Goal: Information Seeking & Learning: Learn about a topic

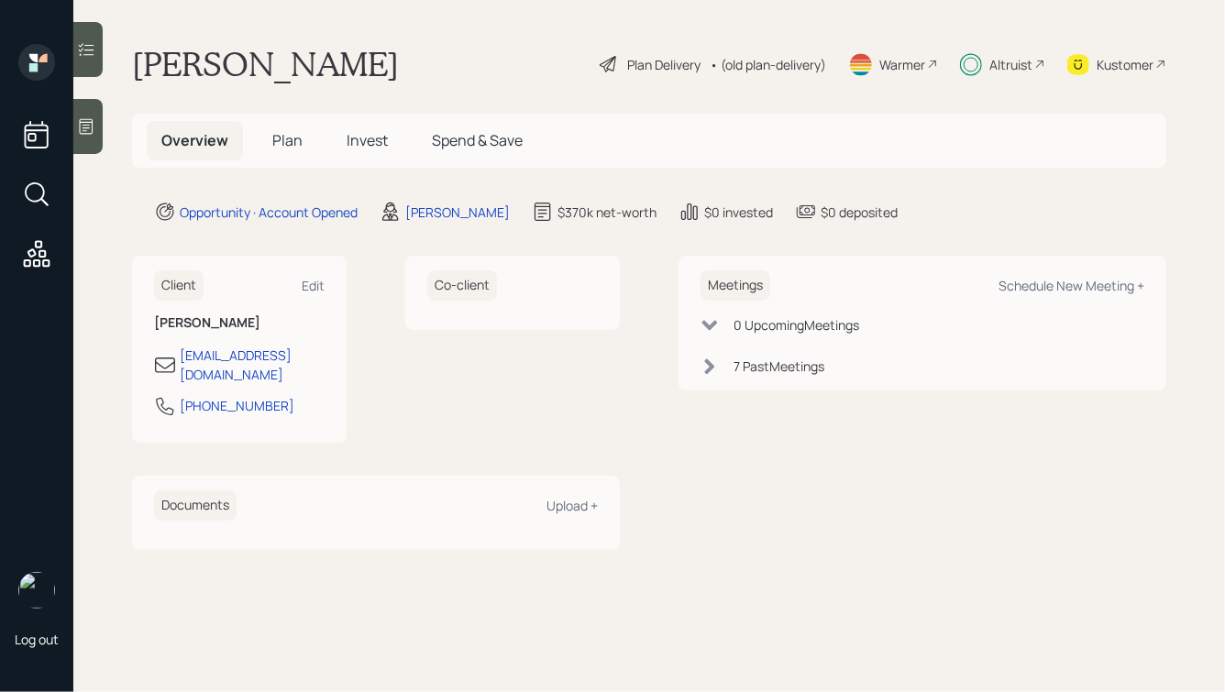
click at [376, 141] on span "Invest" at bounding box center [367, 140] width 41 height 20
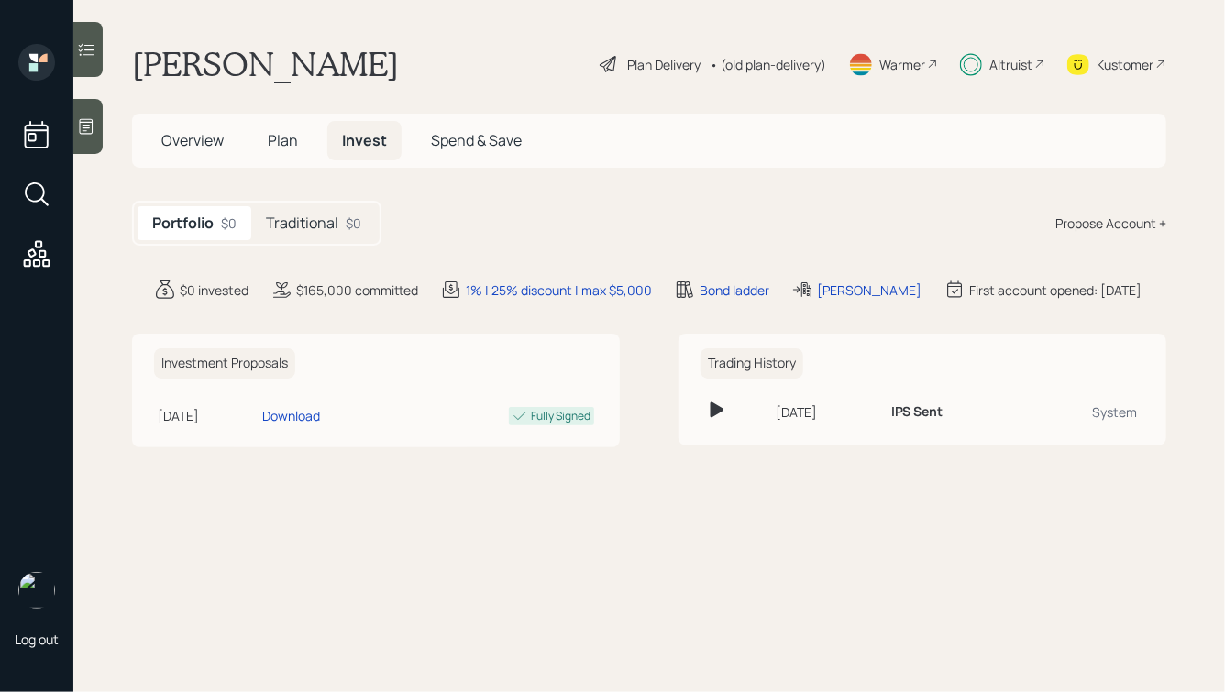
click at [310, 224] on h5 "Traditional" at bounding box center [302, 223] width 72 height 17
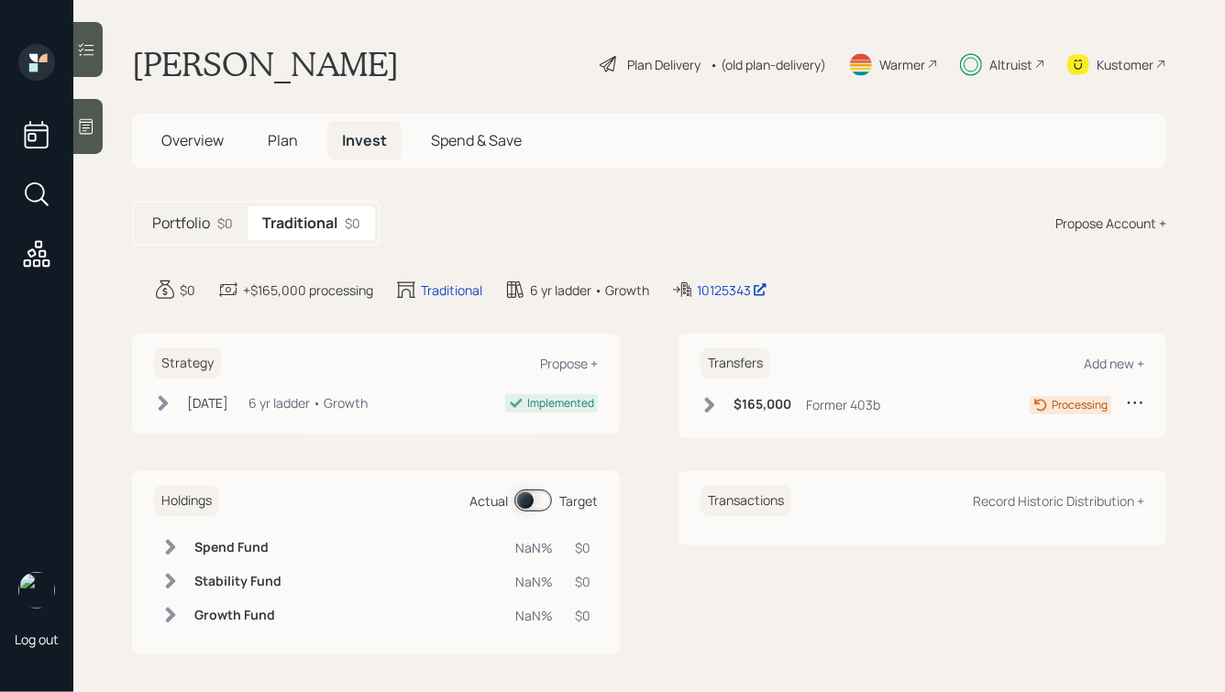
click at [1022, 71] on div "Altruist" at bounding box center [1010, 64] width 43 height 19
